Goal: Task Accomplishment & Management: Use online tool/utility

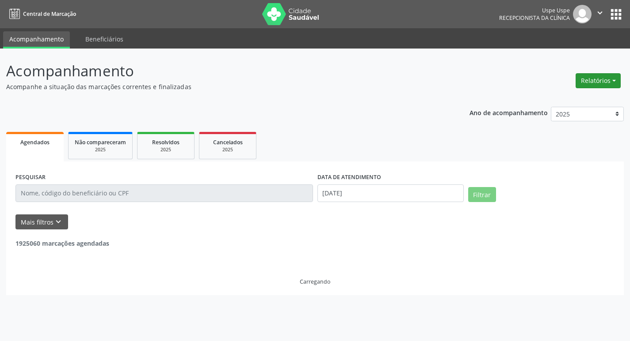
click at [606, 82] on button "Relatórios" at bounding box center [597, 80] width 45 height 15
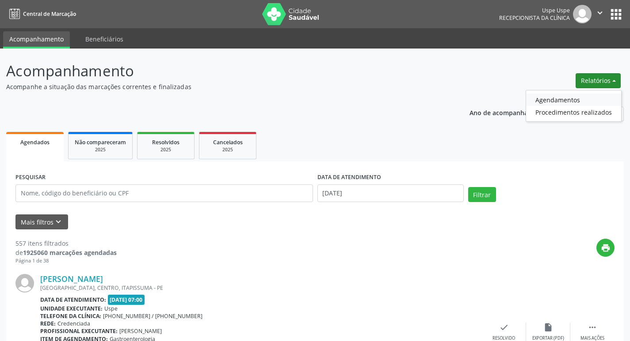
click at [556, 100] on link "Agendamentos" at bounding box center [573, 100] width 95 height 12
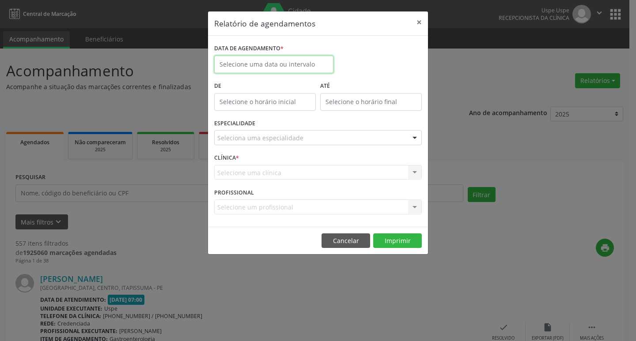
click at [246, 64] on input "text" at bounding box center [273, 65] width 119 height 18
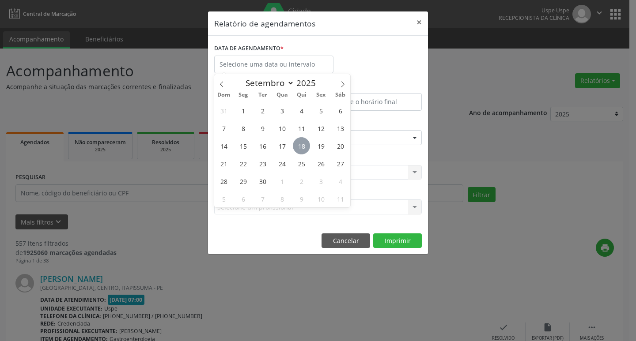
click at [302, 147] on span "18" at bounding box center [301, 145] width 17 height 17
type input "[DATE]"
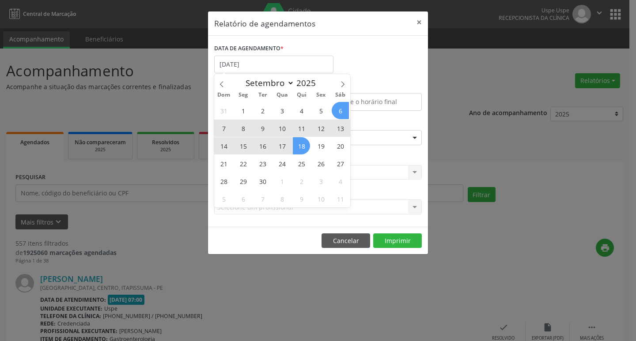
click at [344, 81] on icon at bounding box center [343, 84] width 6 height 6
select select "9"
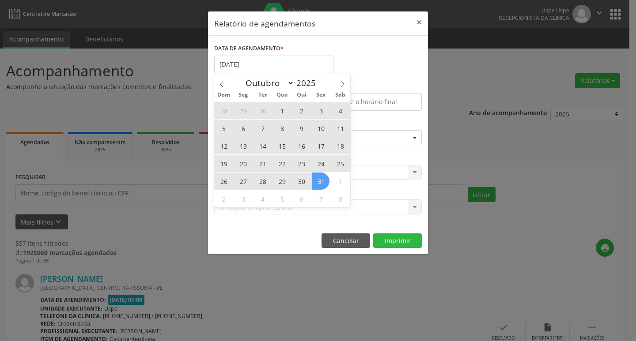
click at [314, 179] on span "31" at bounding box center [320, 181] width 17 height 17
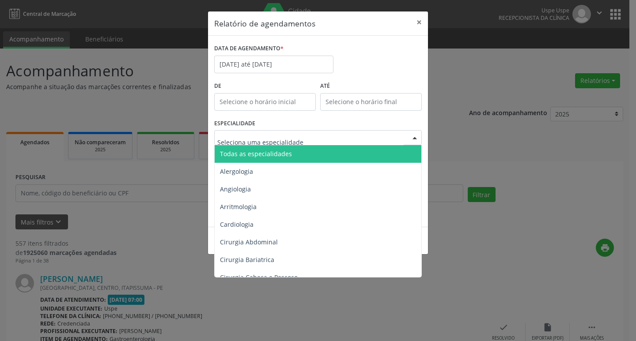
click at [276, 154] on span "Todas as especialidades" at bounding box center [256, 154] width 72 height 8
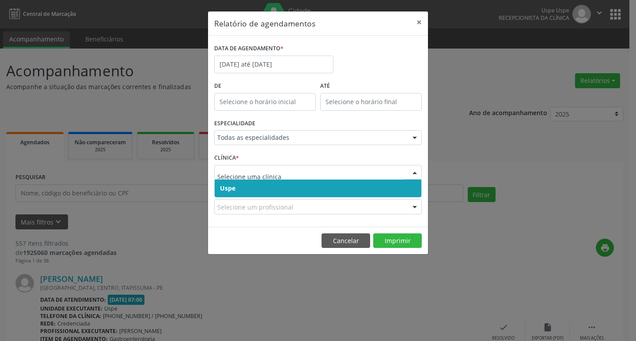
click at [273, 193] on span "Uspe" at bounding box center [318, 189] width 207 height 18
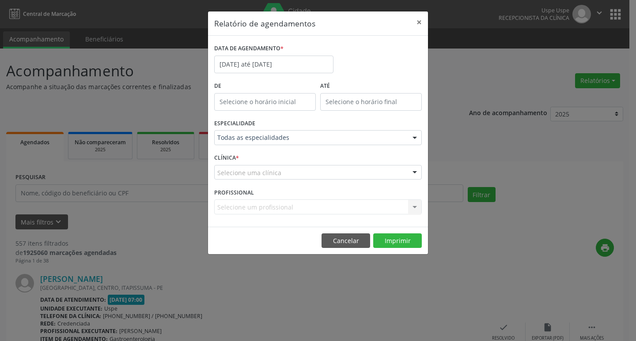
click at [280, 175] on div "Selecione uma clínica" at bounding box center [318, 172] width 208 height 15
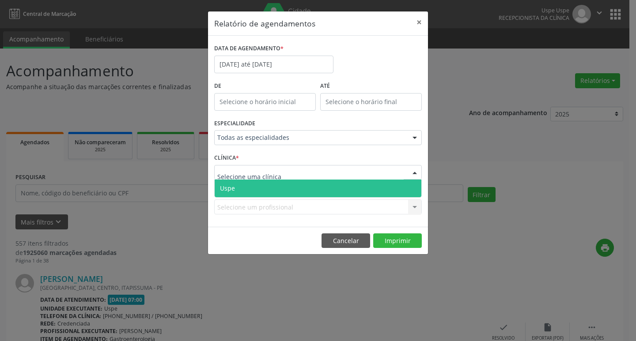
click at [281, 185] on span "Uspe" at bounding box center [318, 189] width 207 height 18
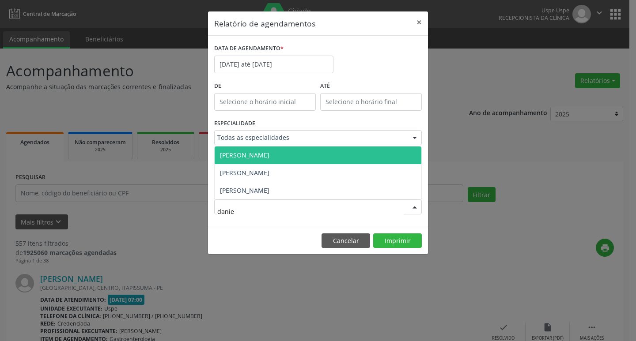
type input "[PERSON_NAME]"
click at [269, 156] on span "[PERSON_NAME]" at bounding box center [244, 155] width 49 height 8
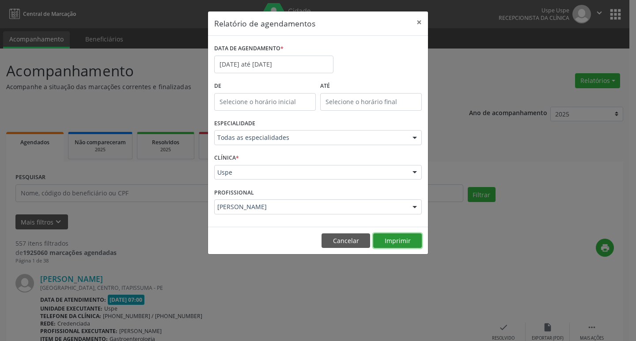
click at [395, 242] on button "Imprimir" at bounding box center [397, 241] width 49 height 15
click at [251, 61] on input "[DATE] até [DATE]" at bounding box center [273, 65] width 119 height 18
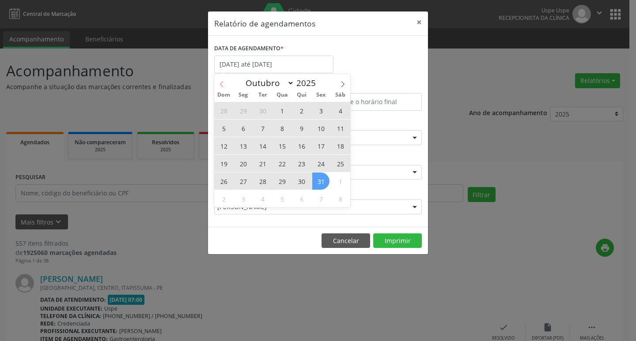
drag, startPoint x: 218, startPoint y: 82, endPoint x: 225, endPoint y: 83, distance: 7.3
click at [218, 82] on span at bounding box center [221, 81] width 15 height 15
select select "8"
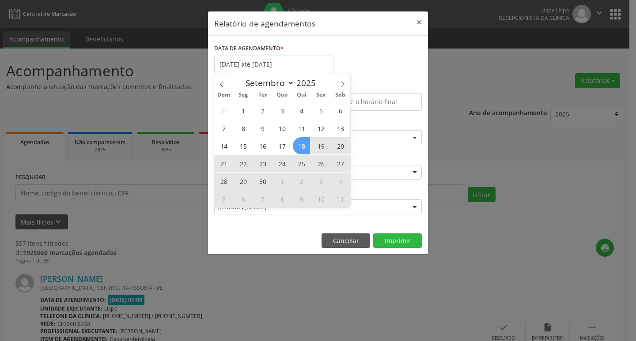
click at [320, 142] on span "19" at bounding box center [320, 145] width 17 height 17
type input "[DATE]"
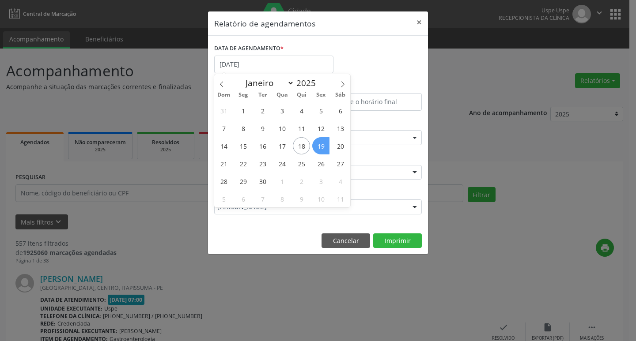
click at [320, 142] on span "19" at bounding box center [320, 145] width 17 height 17
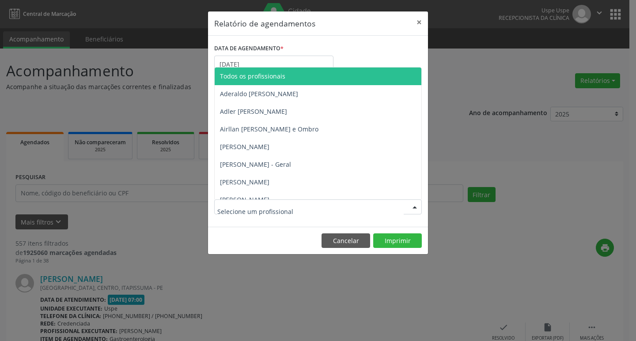
drag, startPoint x: 266, startPoint y: 72, endPoint x: 328, endPoint y: 159, distance: 105.8
click at [267, 72] on span "Todos os profissionais" at bounding box center [252, 76] width 65 height 8
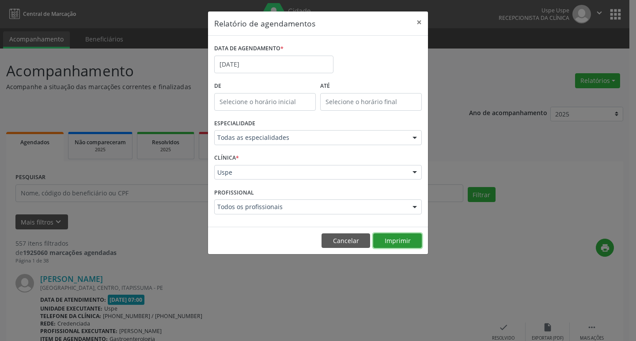
click at [390, 243] on button "Imprimir" at bounding box center [397, 241] width 49 height 15
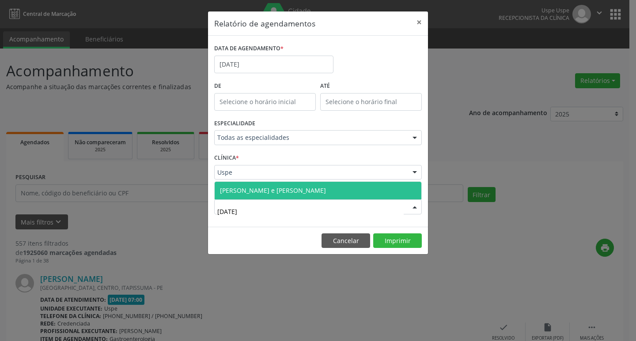
type input "juli"
click at [305, 190] on span "[PERSON_NAME] e [PERSON_NAME]" at bounding box center [273, 190] width 106 height 8
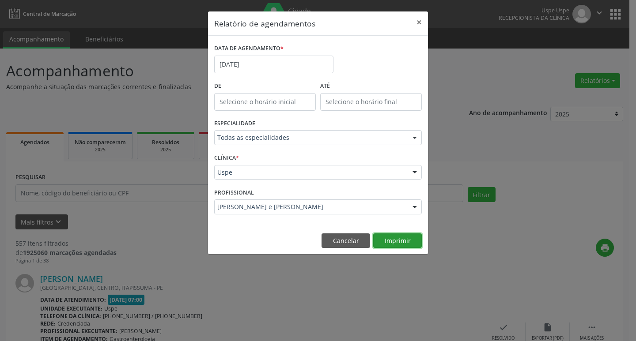
click at [405, 243] on button "Imprimir" at bounding box center [397, 241] width 49 height 15
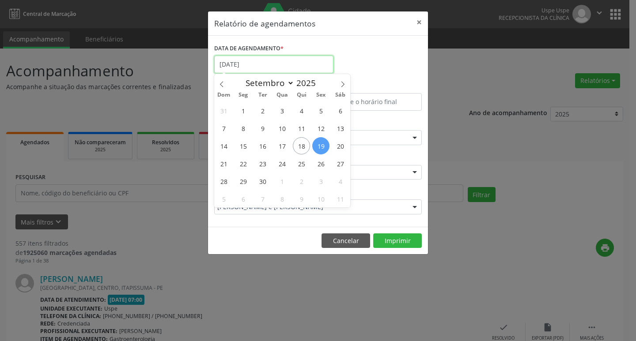
click at [277, 66] on input "[DATE]" at bounding box center [273, 65] width 119 height 18
click at [296, 142] on span "18" at bounding box center [301, 145] width 17 height 17
type input "[DATE]"
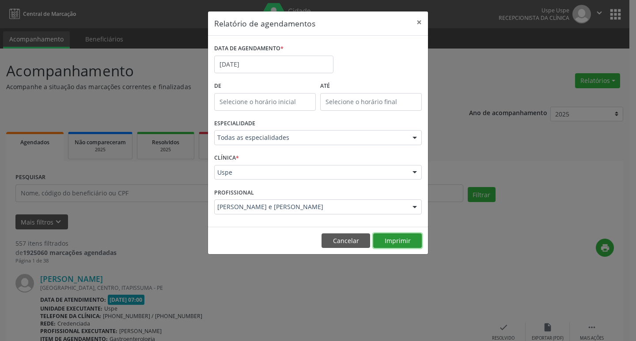
click at [412, 242] on button "Imprimir" at bounding box center [397, 241] width 49 height 15
